Goal: Information Seeking & Learning: Learn about a topic

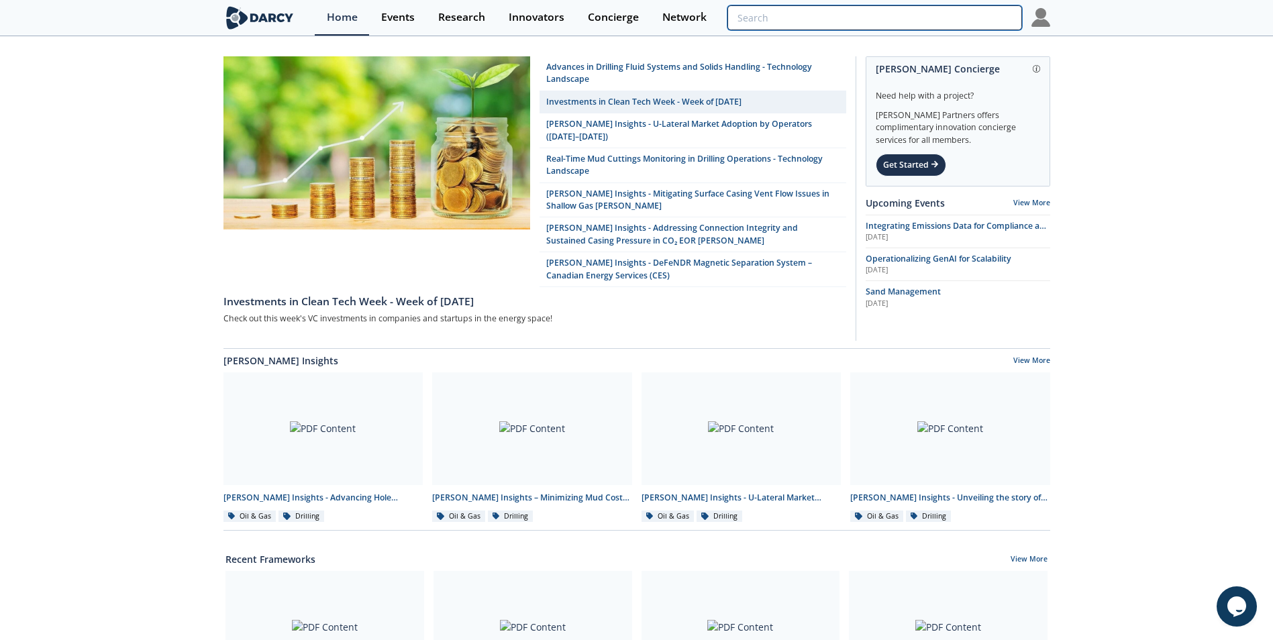
click at [938, 26] on input "search" at bounding box center [875, 17] width 294 height 25
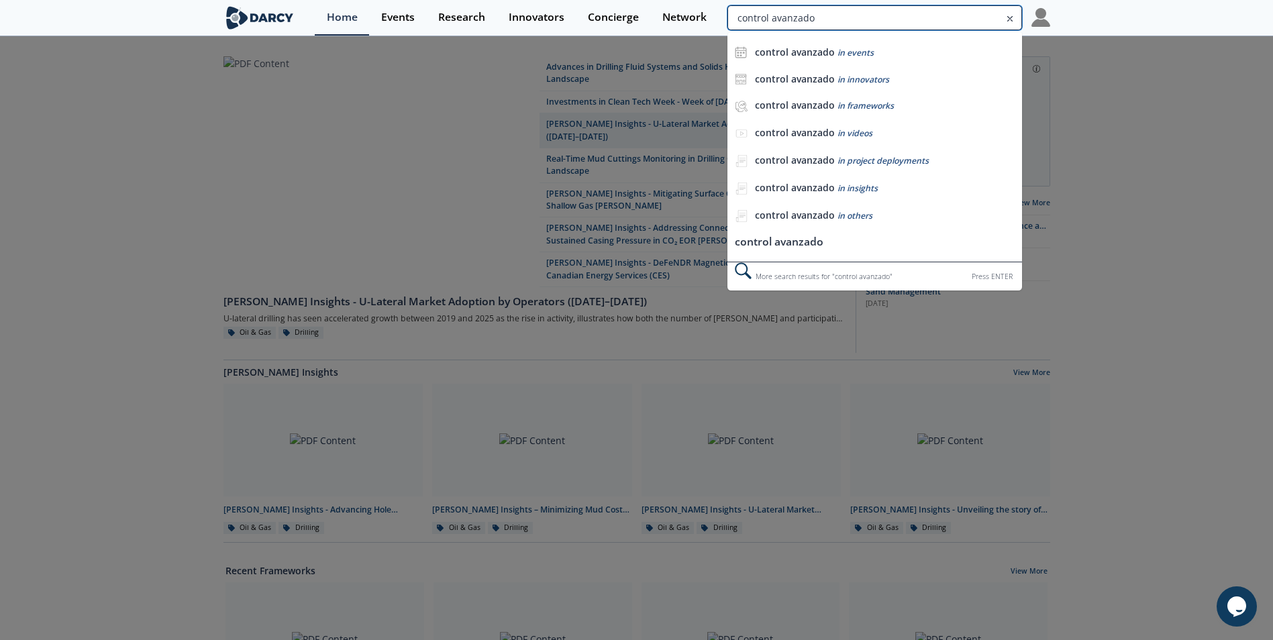
type input "control avanzado"
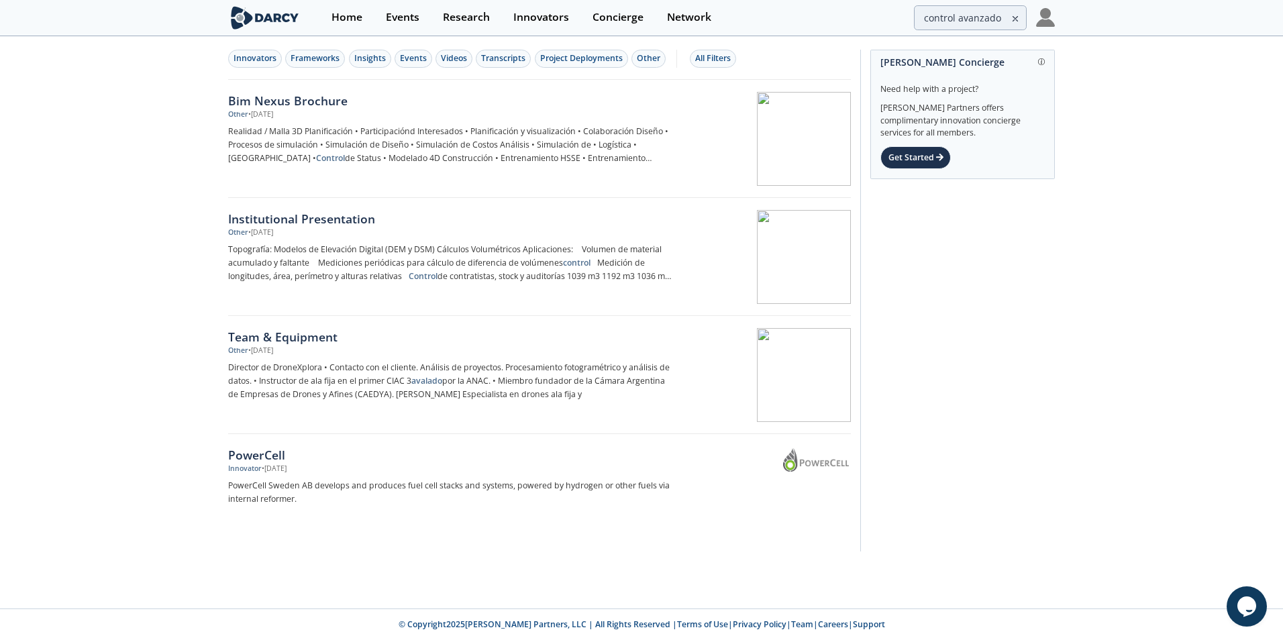
click at [1015, 15] on icon at bounding box center [1015, 19] width 9 height 16
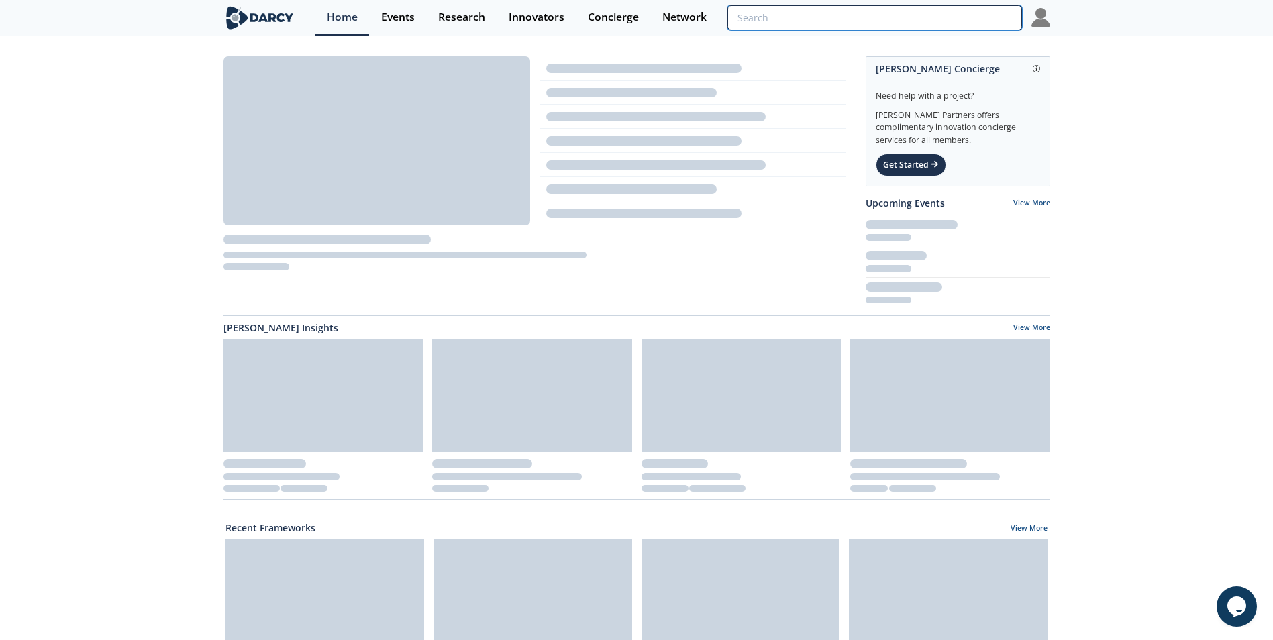
click at [955, 17] on input "search" at bounding box center [875, 17] width 294 height 25
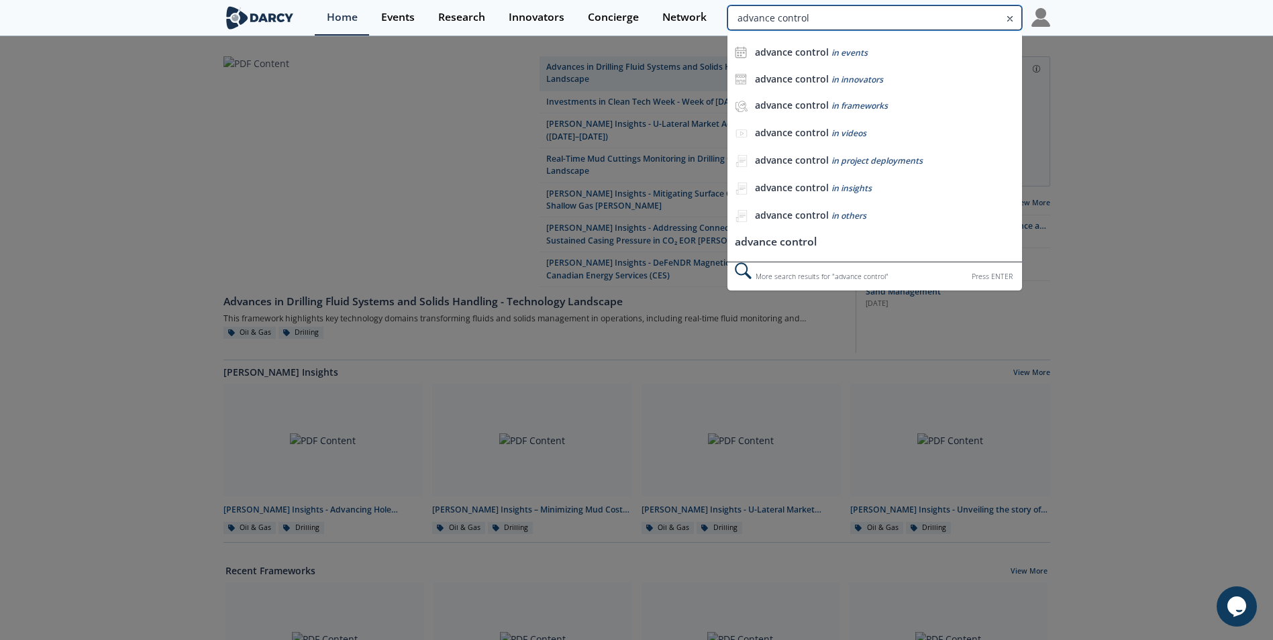
type input "advance control"
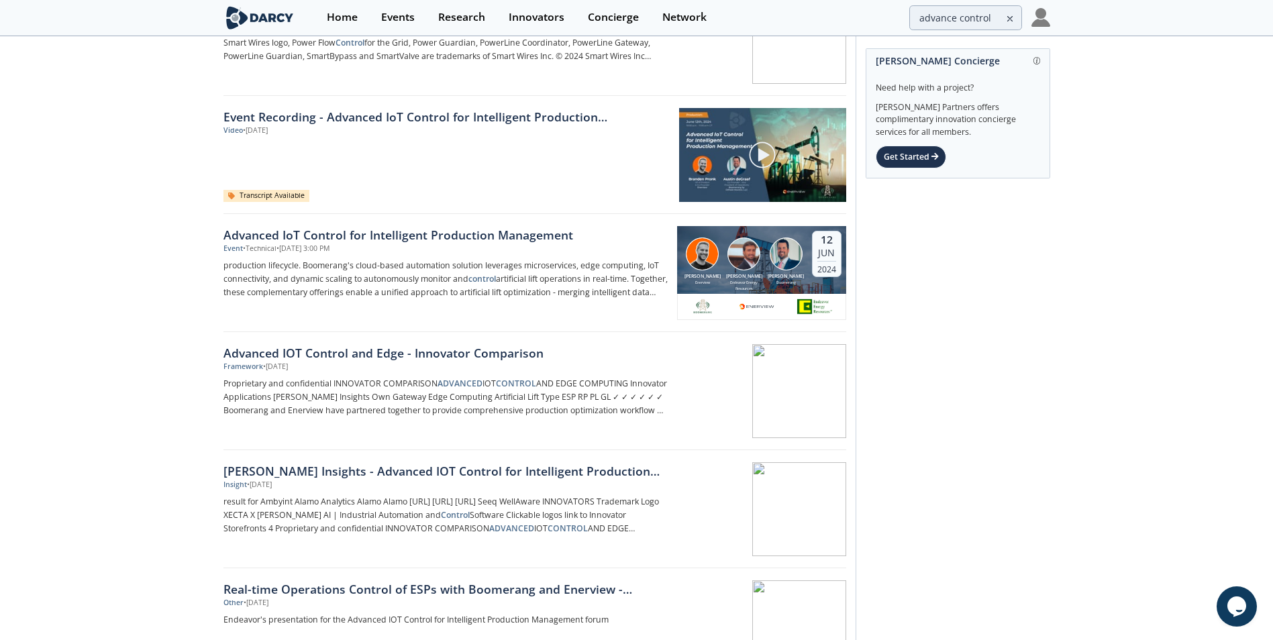
scroll to position [470, 0]
